Goal: Check status: Check status

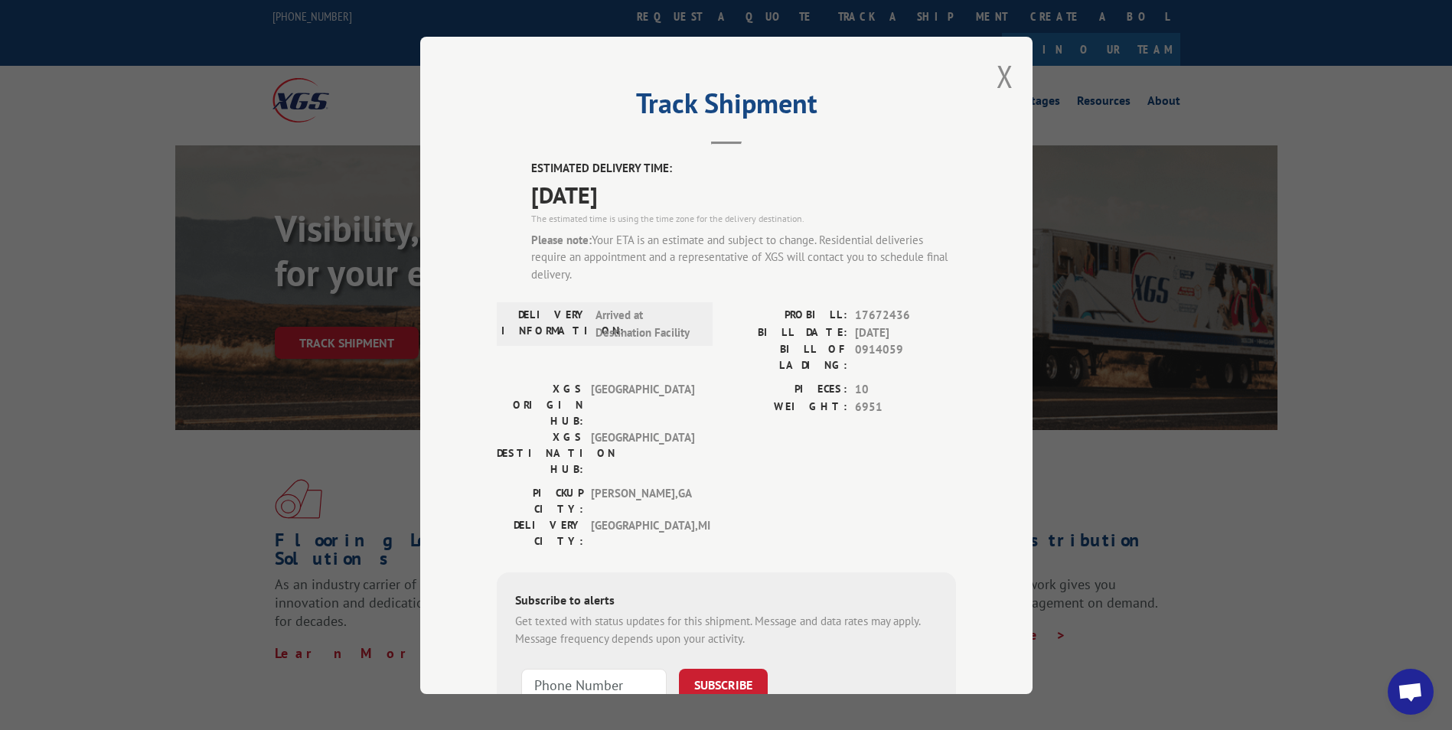
click at [857, 351] on span "0914059" at bounding box center [905, 357] width 101 height 32
copy span "0914059"
click at [1001, 72] on button "Close modal" at bounding box center [1004, 76] width 17 height 41
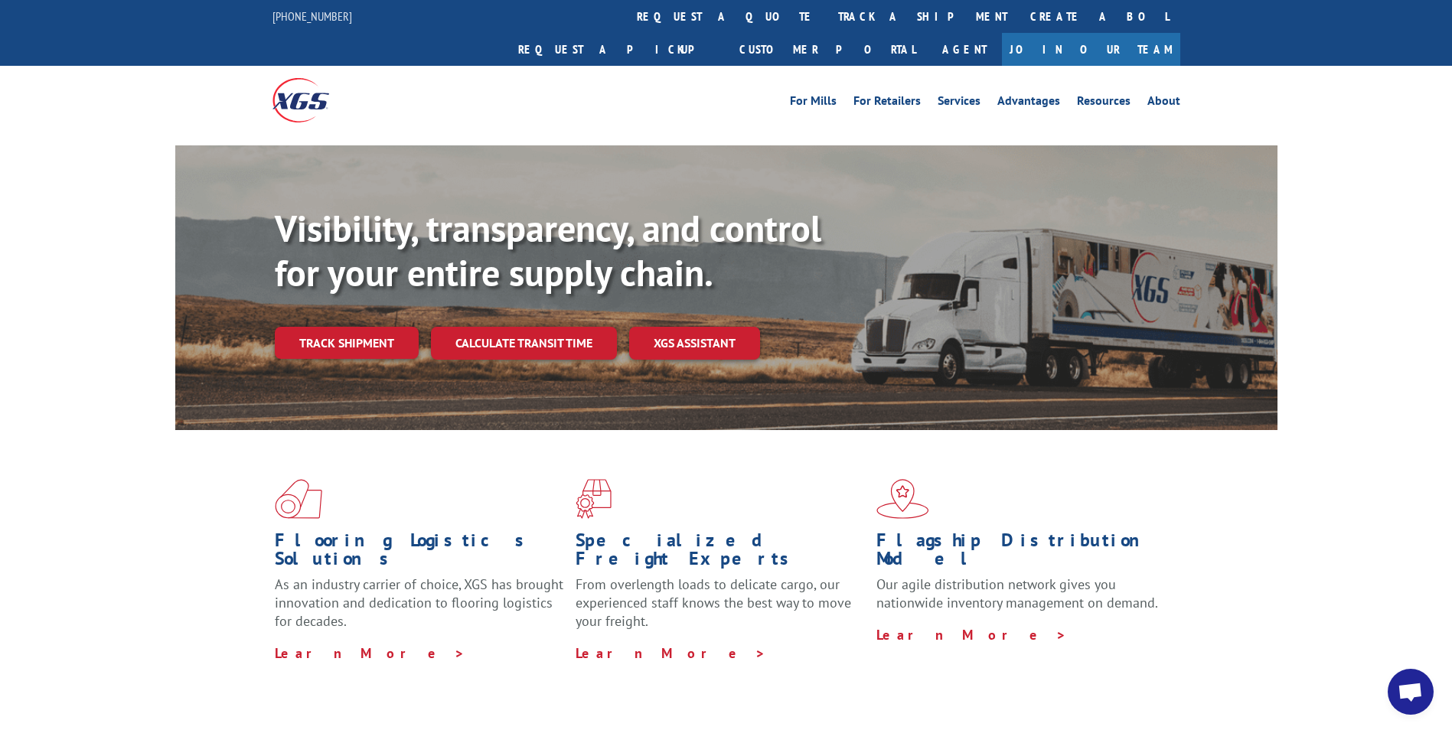
drag, startPoint x: 363, startPoint y: 308, endPoint x: 391, endPoint y: 316, distance: 28.6
click at [363, 327] on link "Track shipment" at bounding box center [347, 343] width 144 height 32
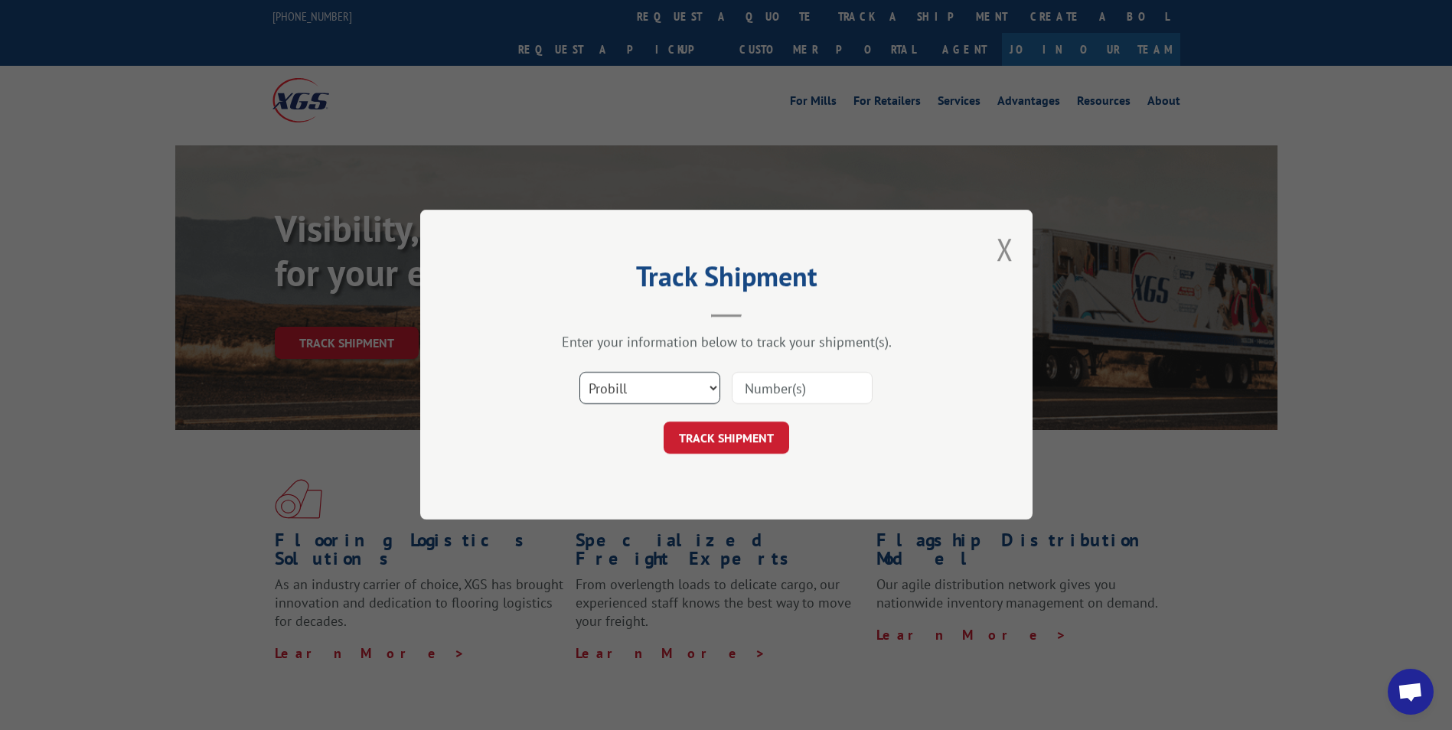
click at [610, 396] on select "Select category... Probill BOL PO" at bounding box center [649, 389] width 141 height 32
select select "bol"
click at [579, 373] on select "Select category... Probill BOL PO" at bounding box center [649, 389] width 141 height 32
drag, startPoint x: 790, startPoint y: 390, endPoint x: 744, endPoint y: 404, distance: 47.9
click at [790, 390] on input at bounding box center [802, 389] width 141 height 32
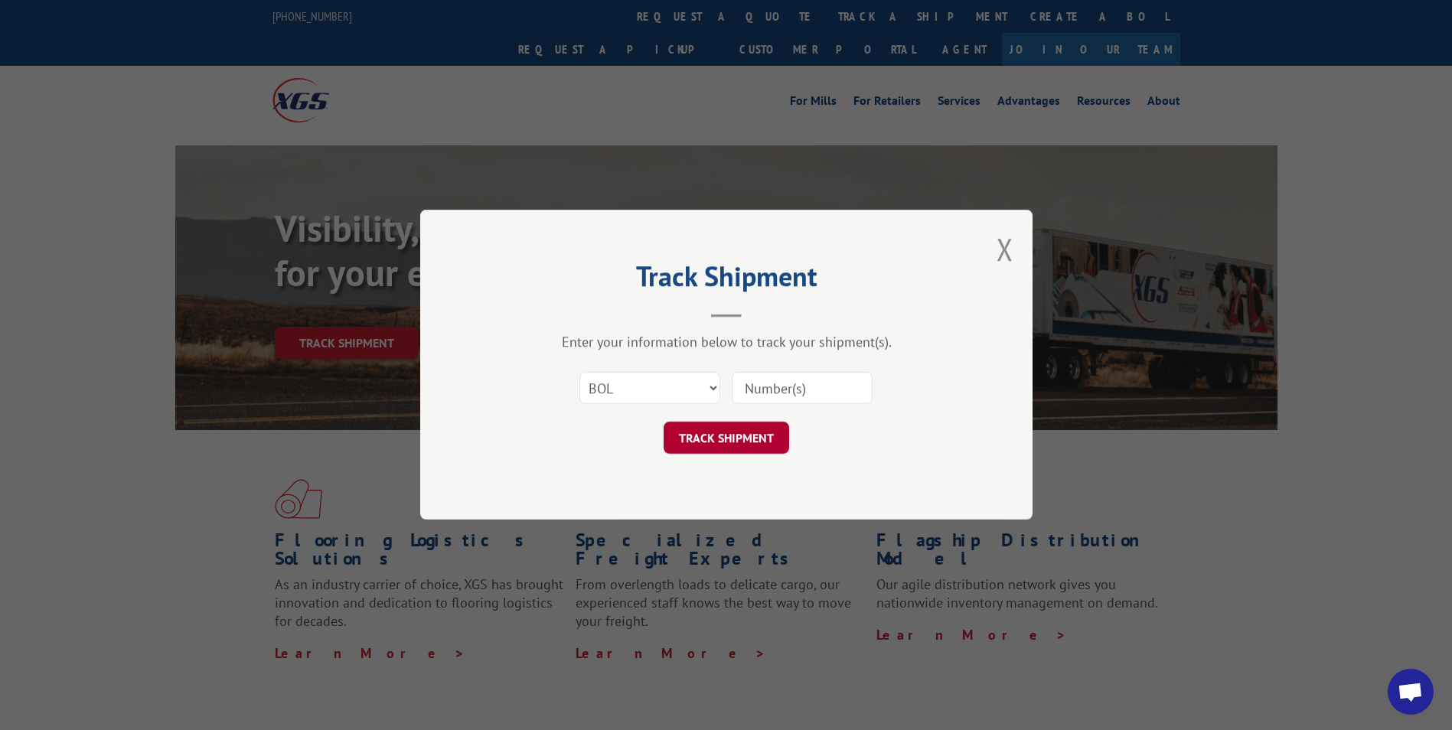
paste input "0914059"
type input "0914059"
click at [706, 431] on button "TRACK SHIPMENT" at bounding box center [725, 438] width 125 height 32
